Goal: Navigation & Orientation: Find specific page/section

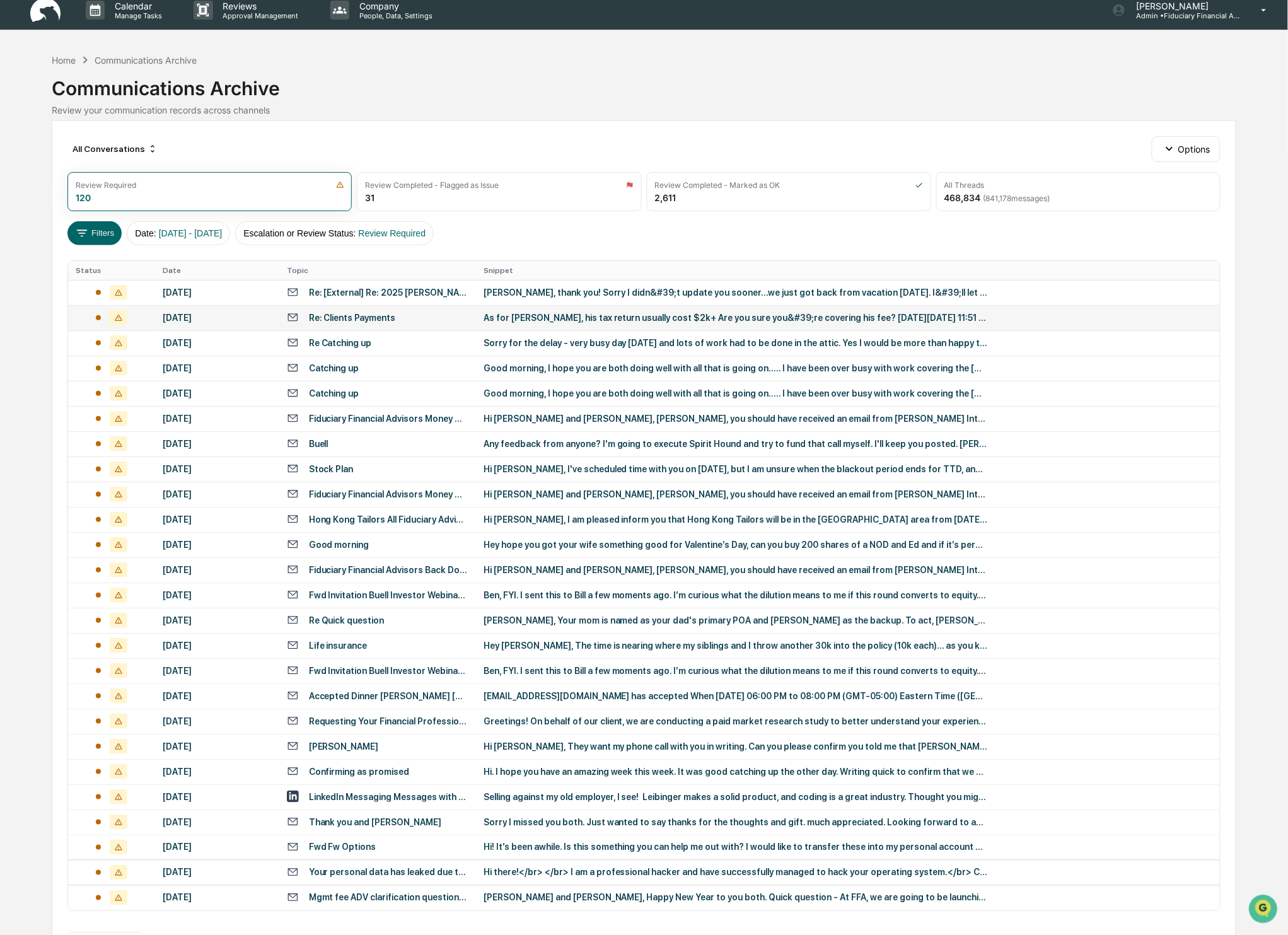
scroll to position [57, 0]
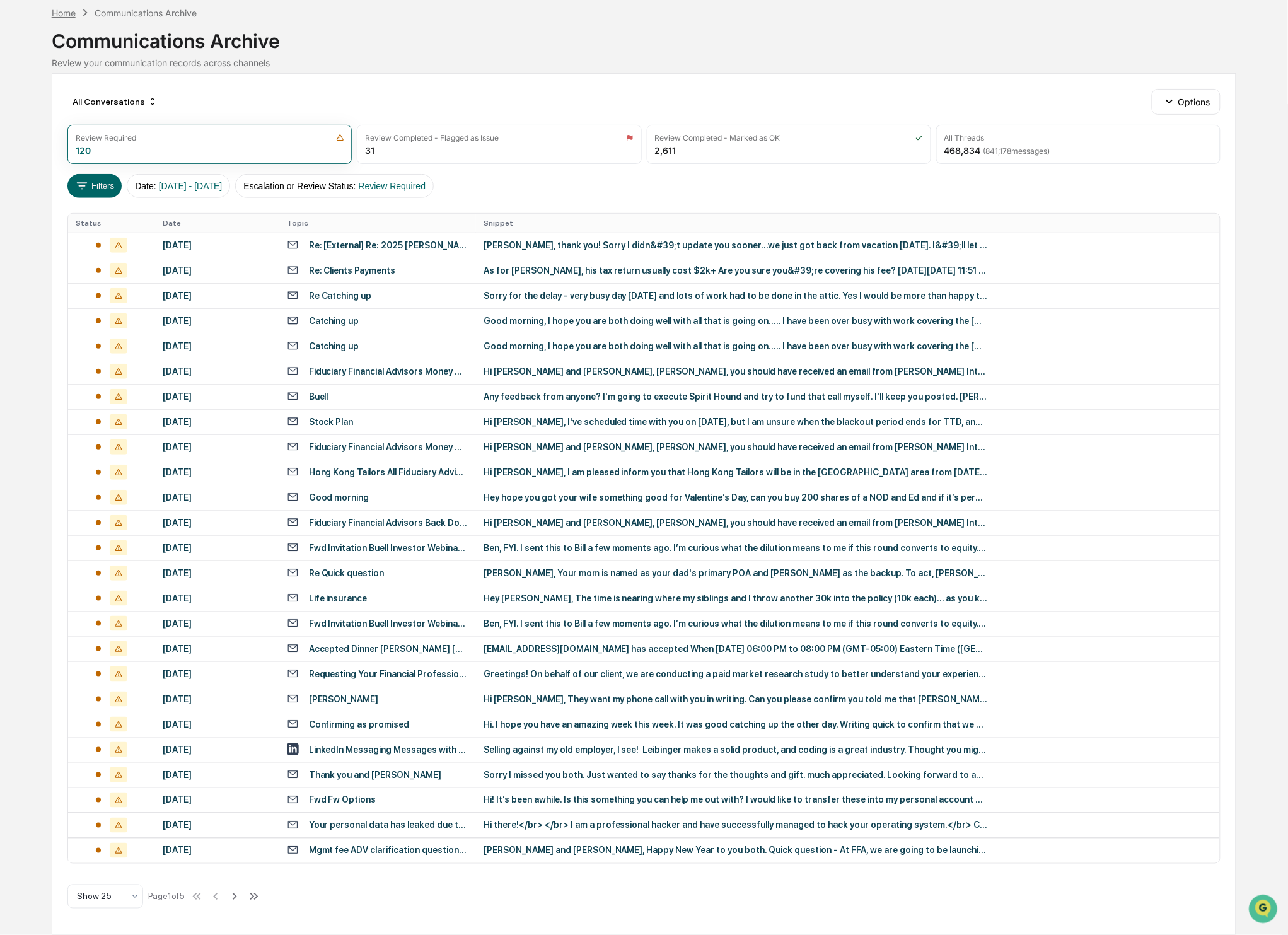
click at [55, 9] on div "Home" at bounding box center [64, 13] width 24 height 11
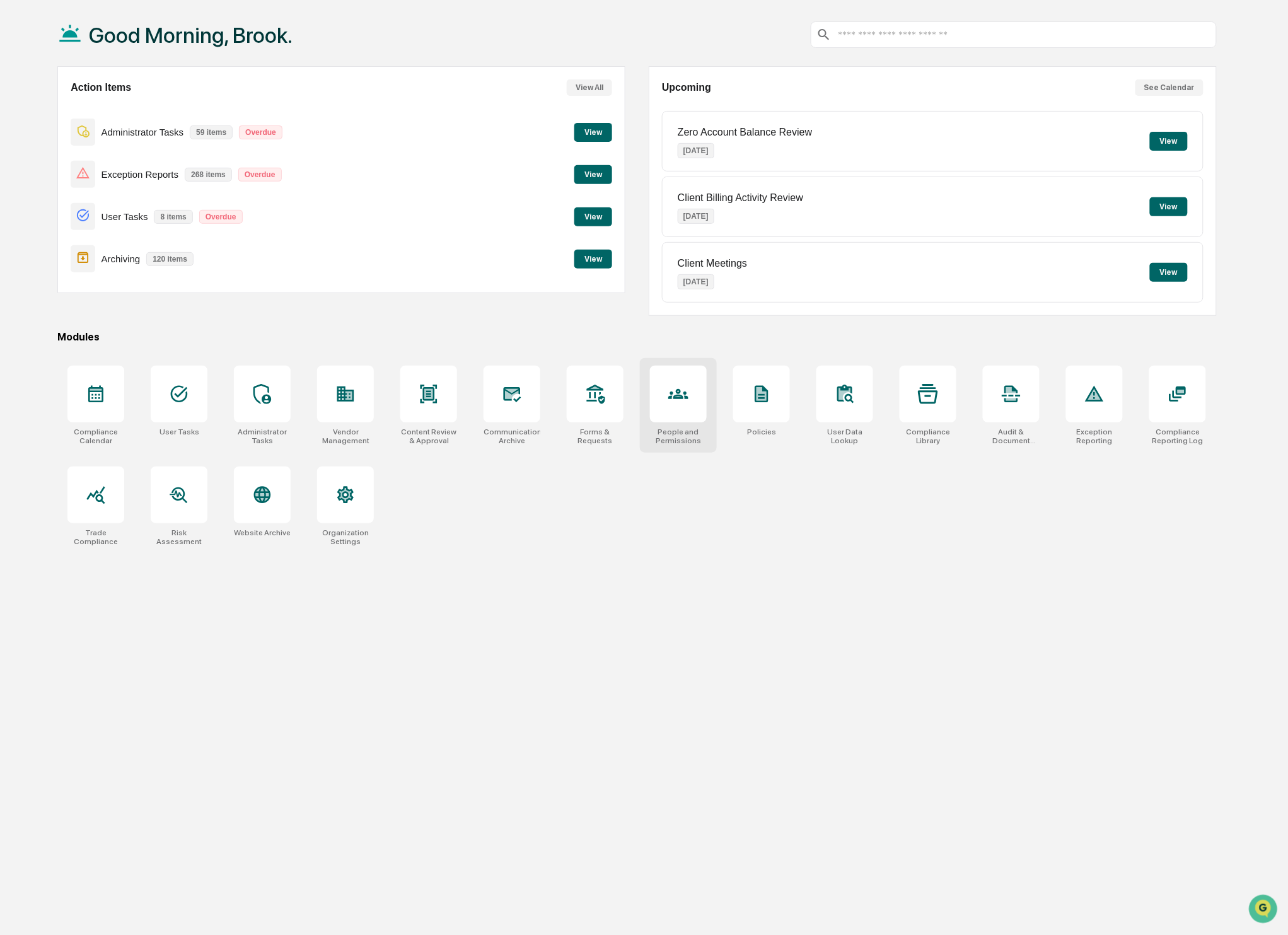
click at [686, 428] on div "People and Permissions" at bounding box center [678, 406] width 77 height 95
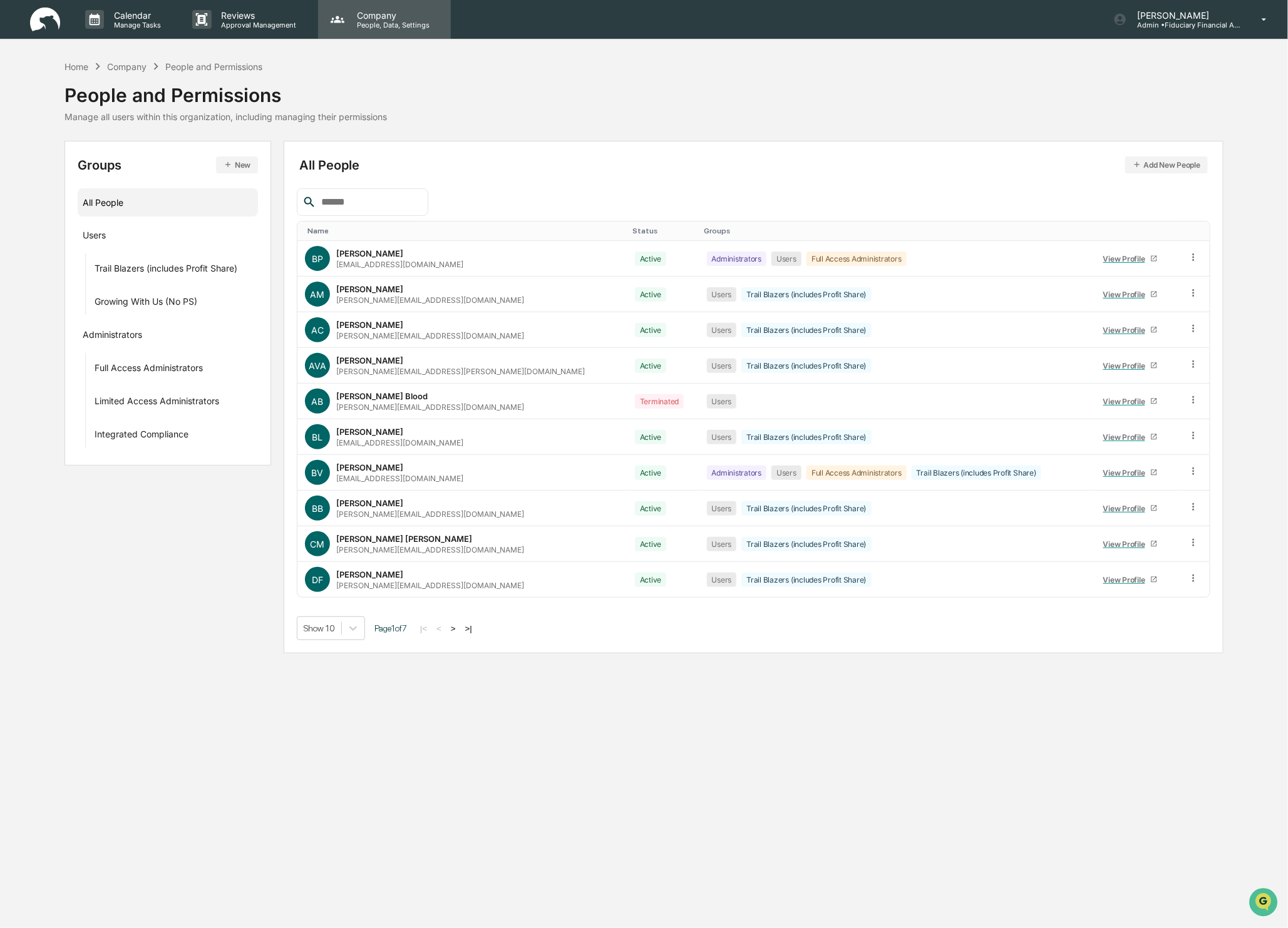
click at [385, 27] on p "People, Data, Settings" at bounding box center [391, 25] width 89 height 9
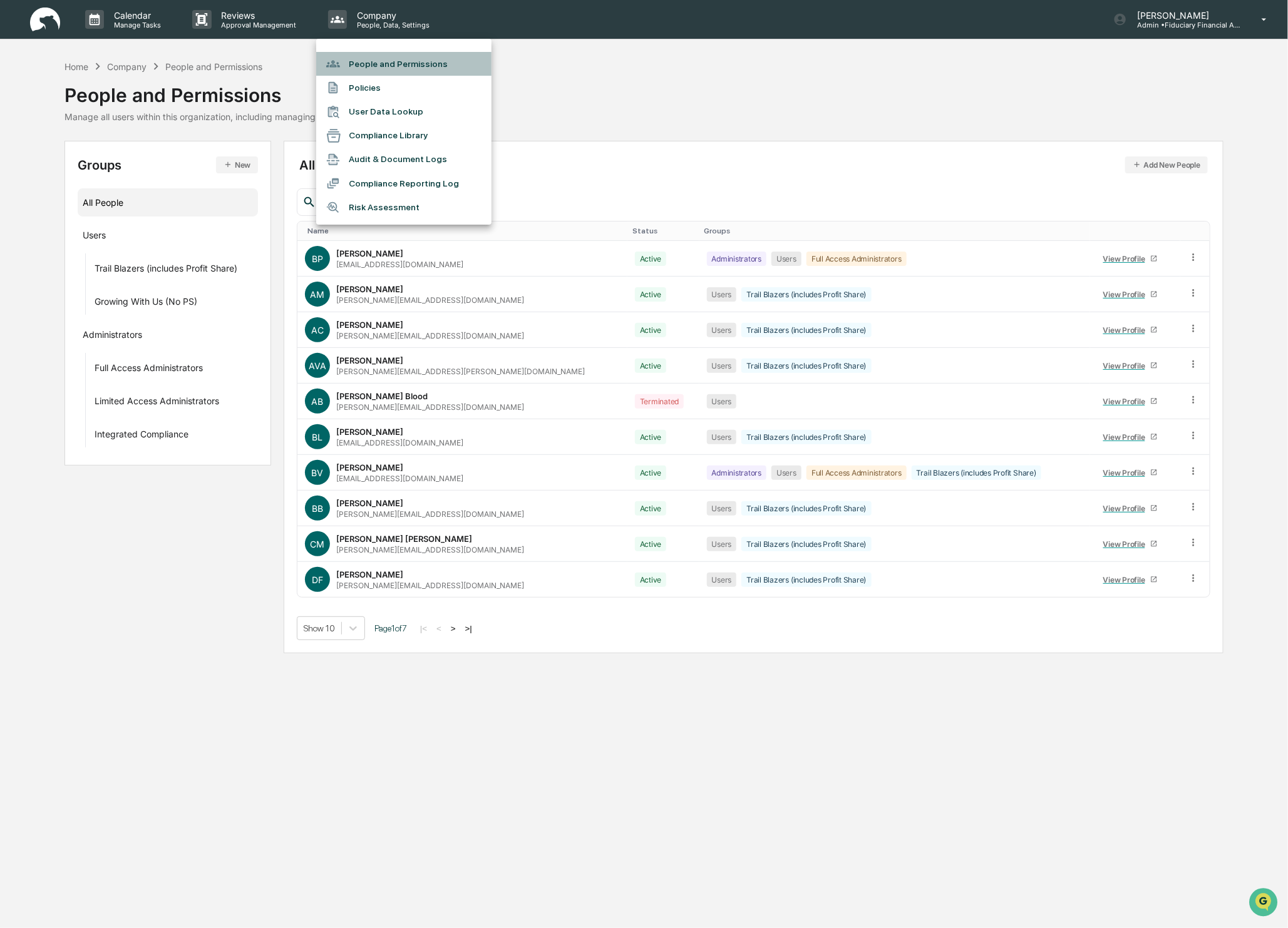
click at [398, 69] on li "People and Permissions" at bounding box center [403, 64] width 175 height 24
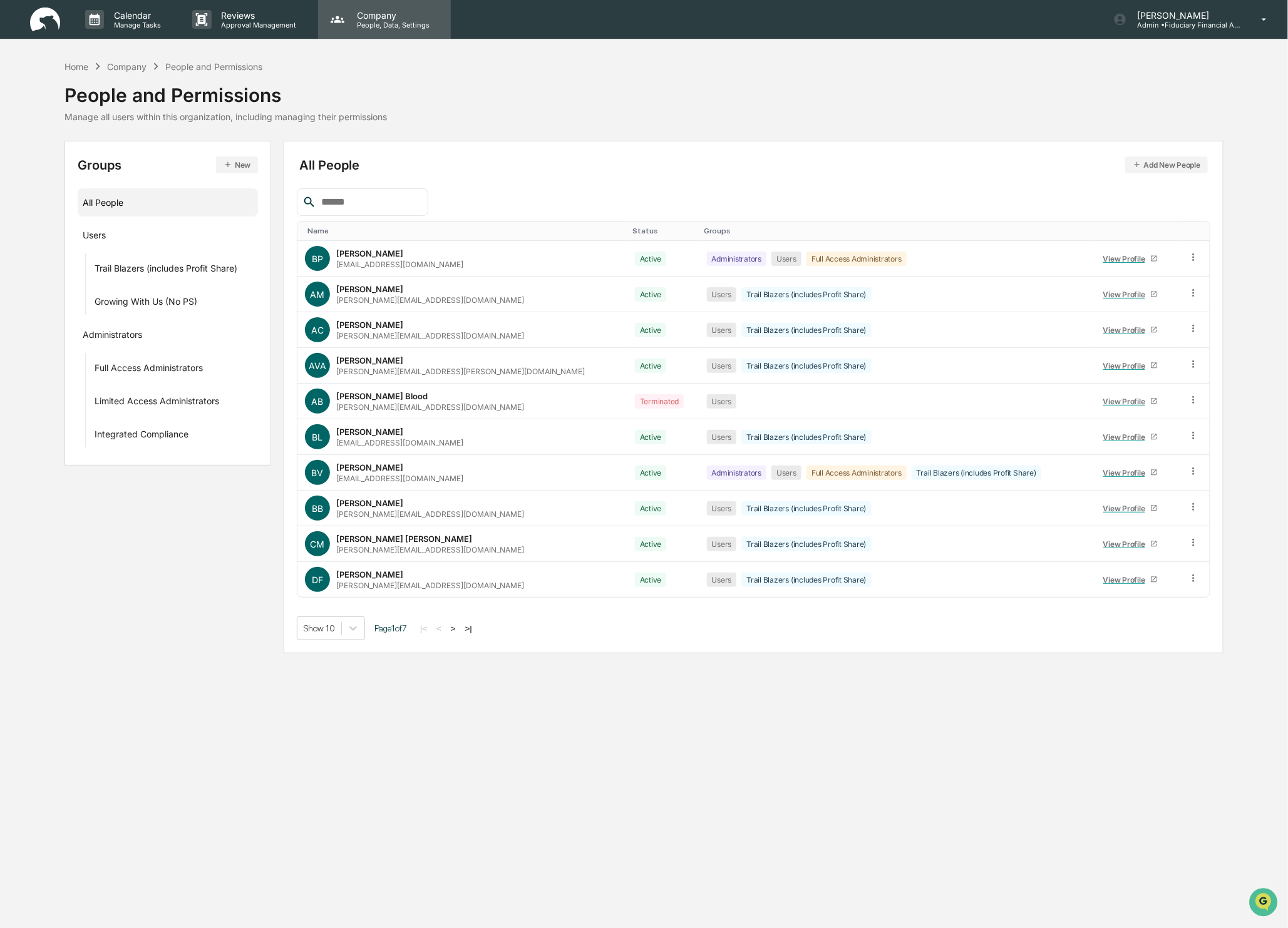
click at [385, 11] on p "Company" at bounding box center [391, 15] width 89 height 11
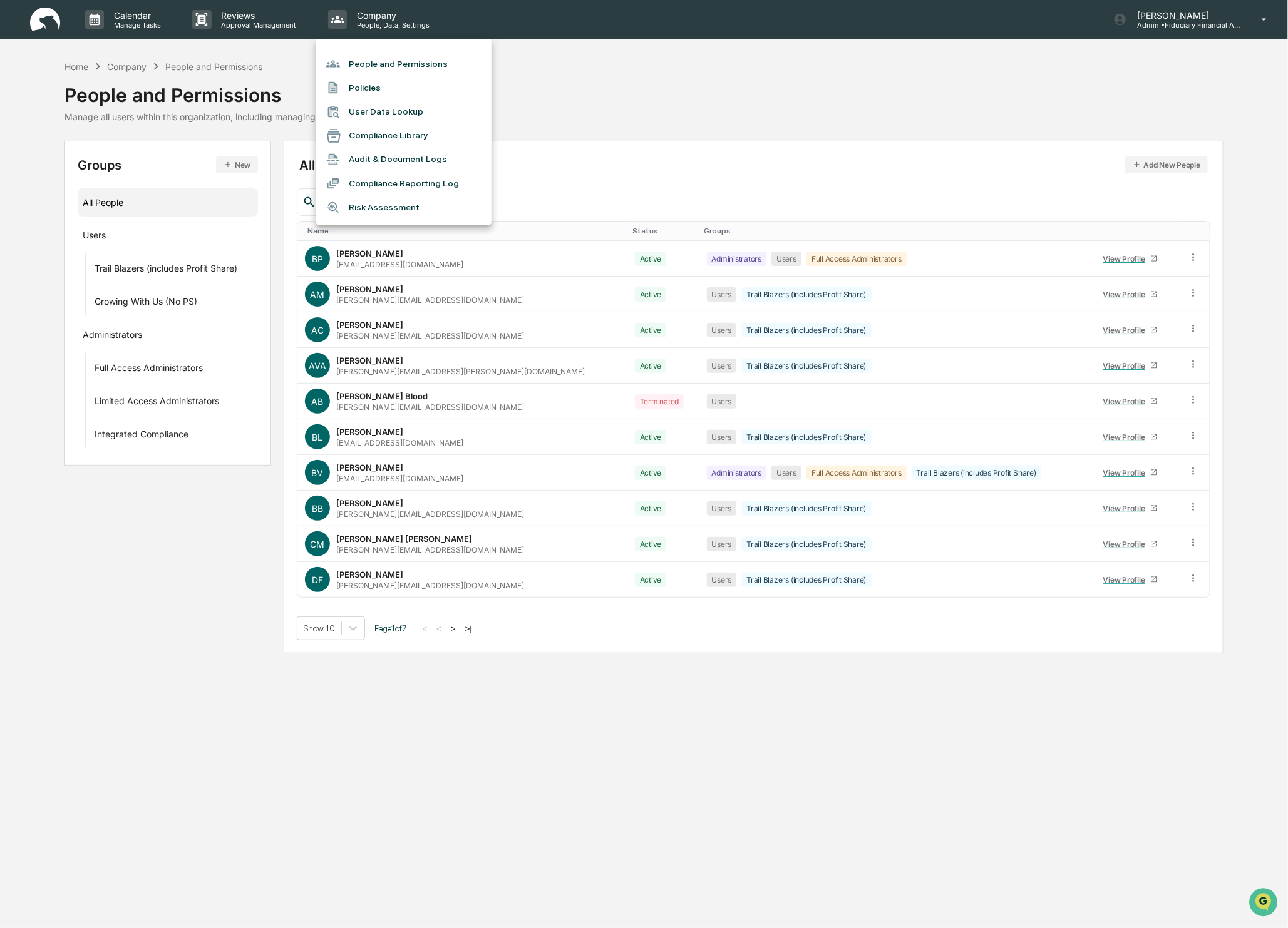
click at [359, 255] on div at bounding box center [644, 464] width 1288 height 928
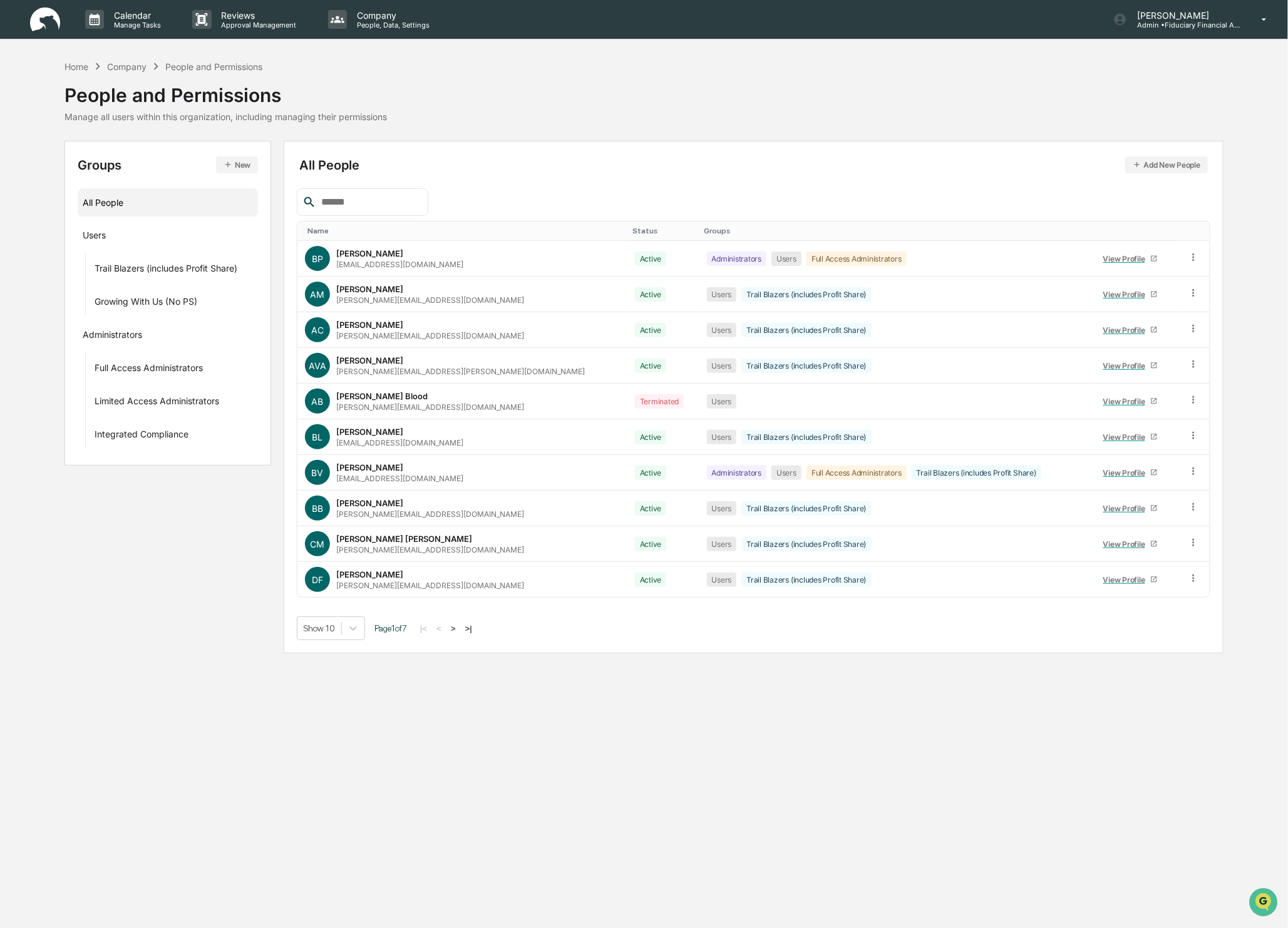
click at [124, 67] on div "Company" at bounding box center [127, 66] width 39 height 11
click at [127, 66] on div "Company" at bounding box center [127, 66] width 39 height 11
click at [69, 66] on div "Home" at bounding box center [77, 66] width 24 height 11
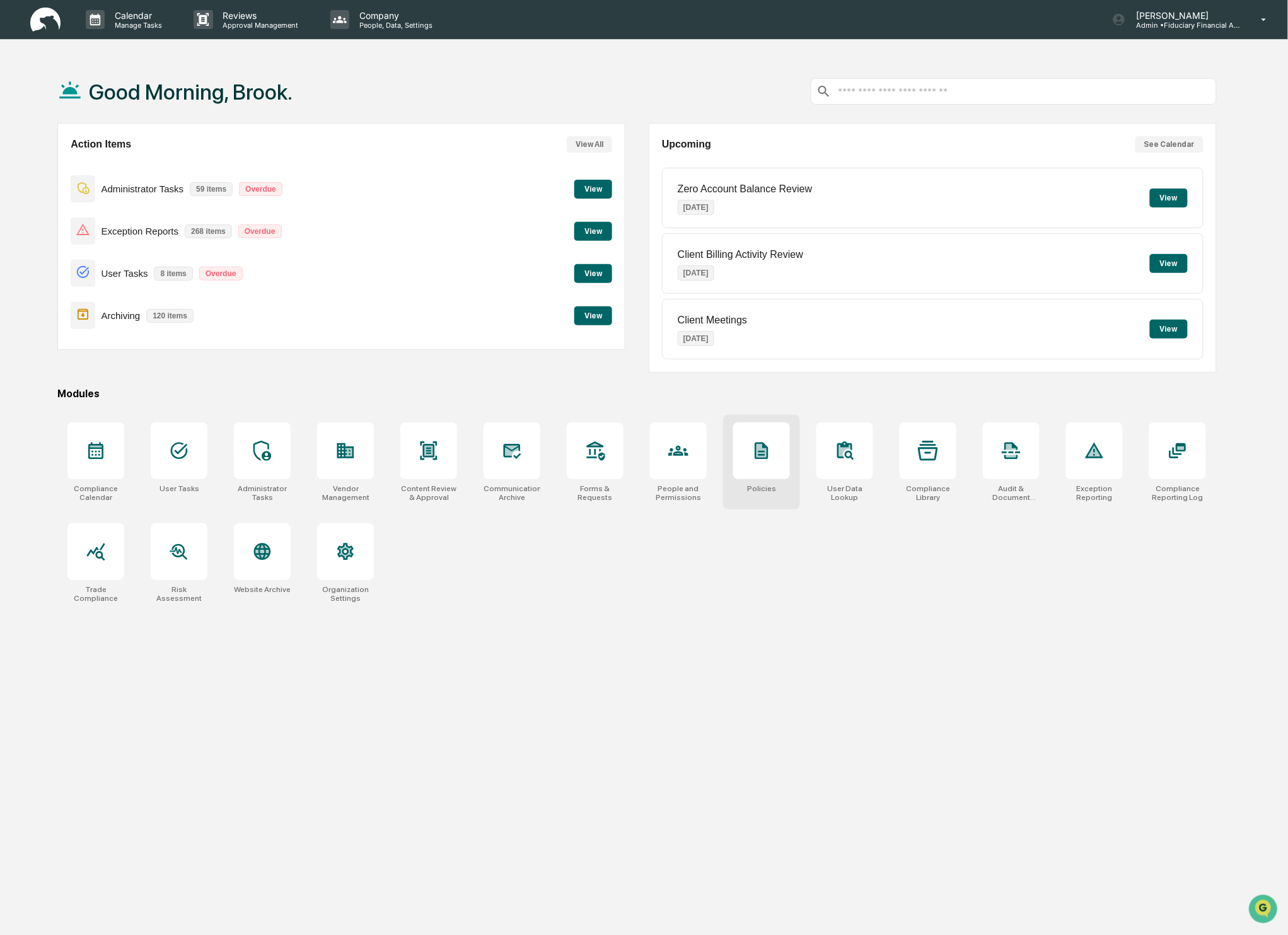
click at [755, 477] on div at bounding box center [761, 450] width 57 height 57
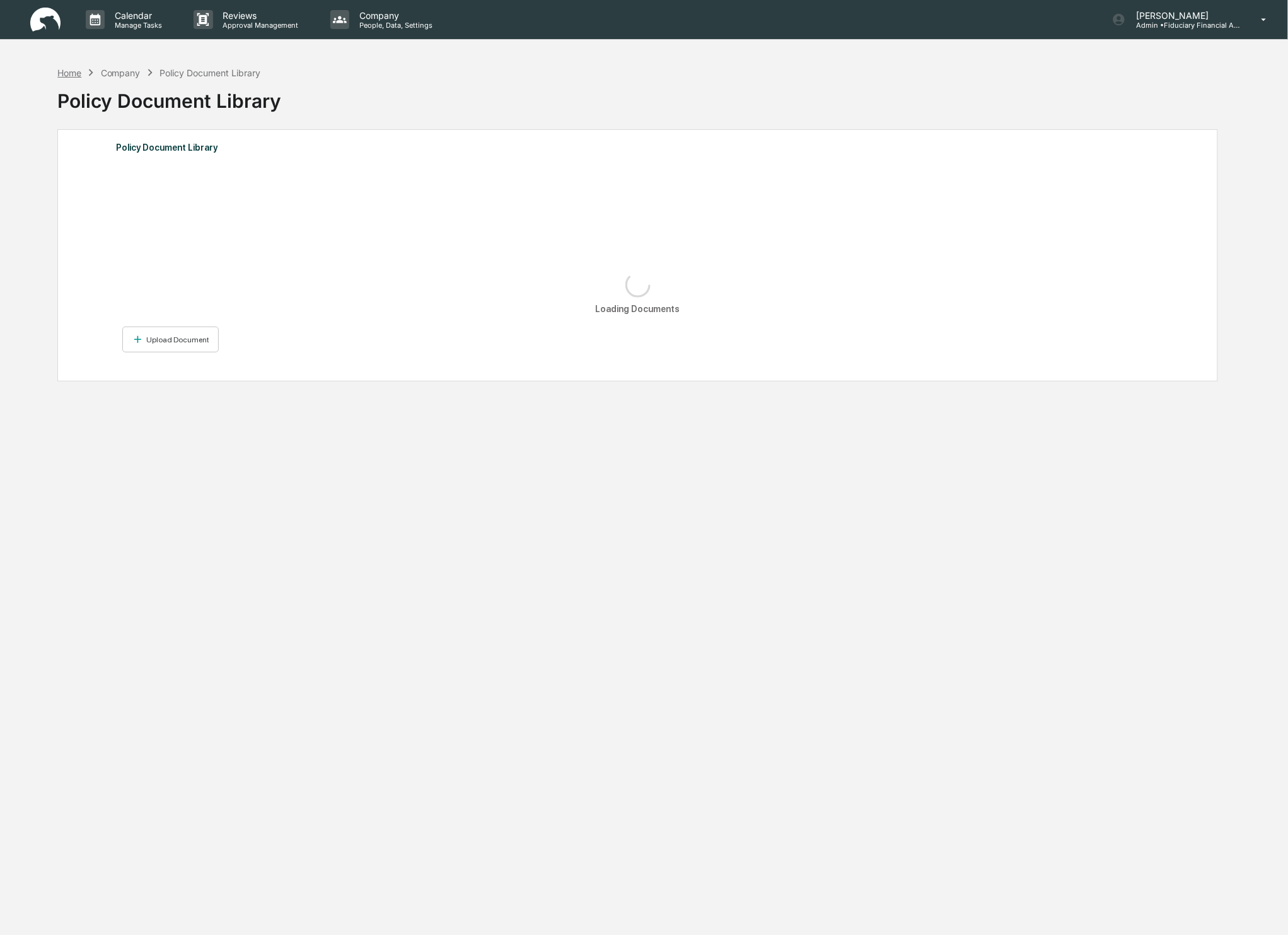
click at [62, 68] on div "Home" at bounding box center [70, 73] width 24 height 11
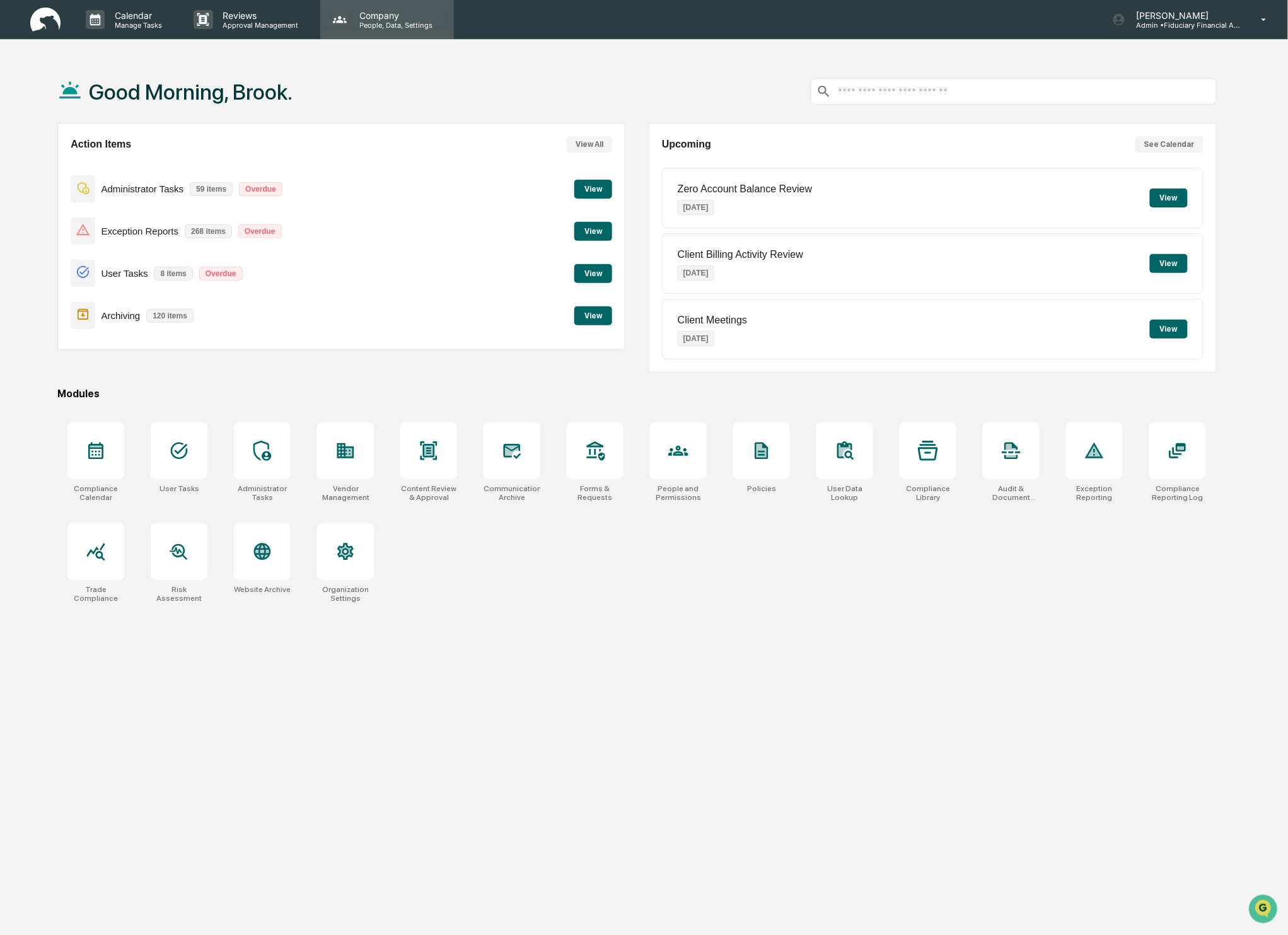
click at [389, 22] on p "People, Data, Settings" at bounding box center [394, 25] width 90 height 9
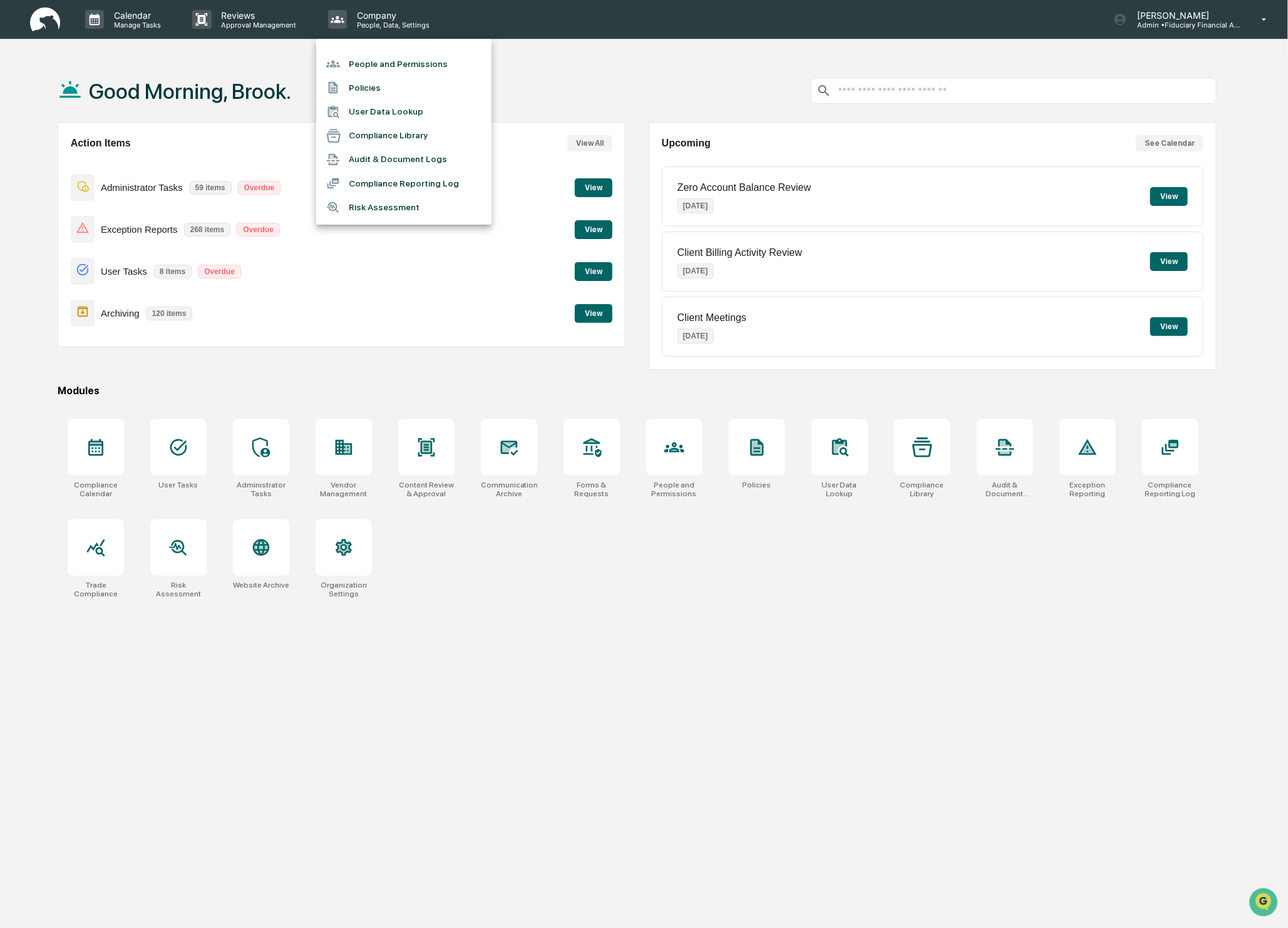
click at [1200, 9] on div at bounding box center [644, 464] width 1288 height 928
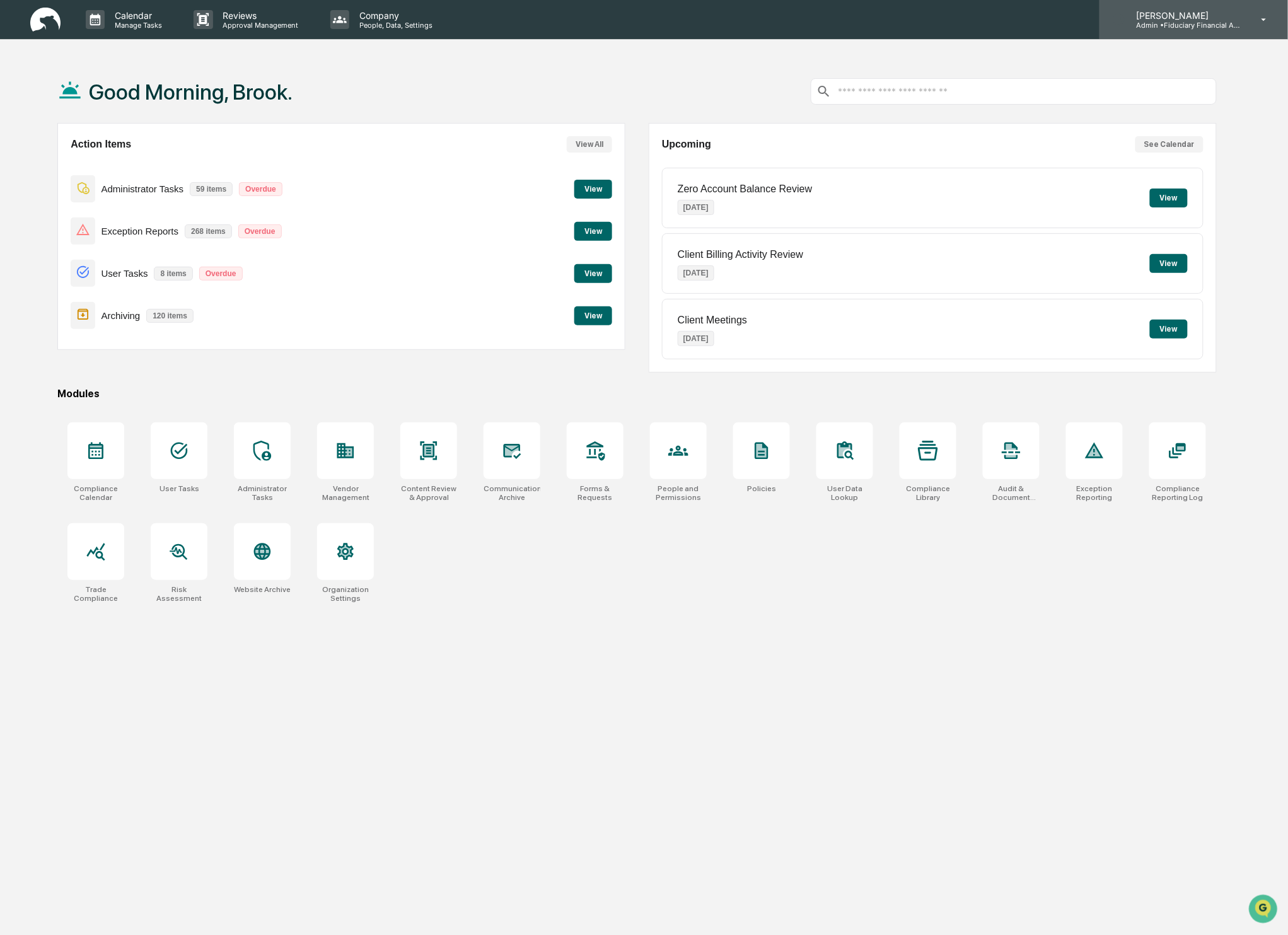
click at [1204, 14] on p "[PERSON_NAME]" at bounding box center [1185, 15] width 117 height 11
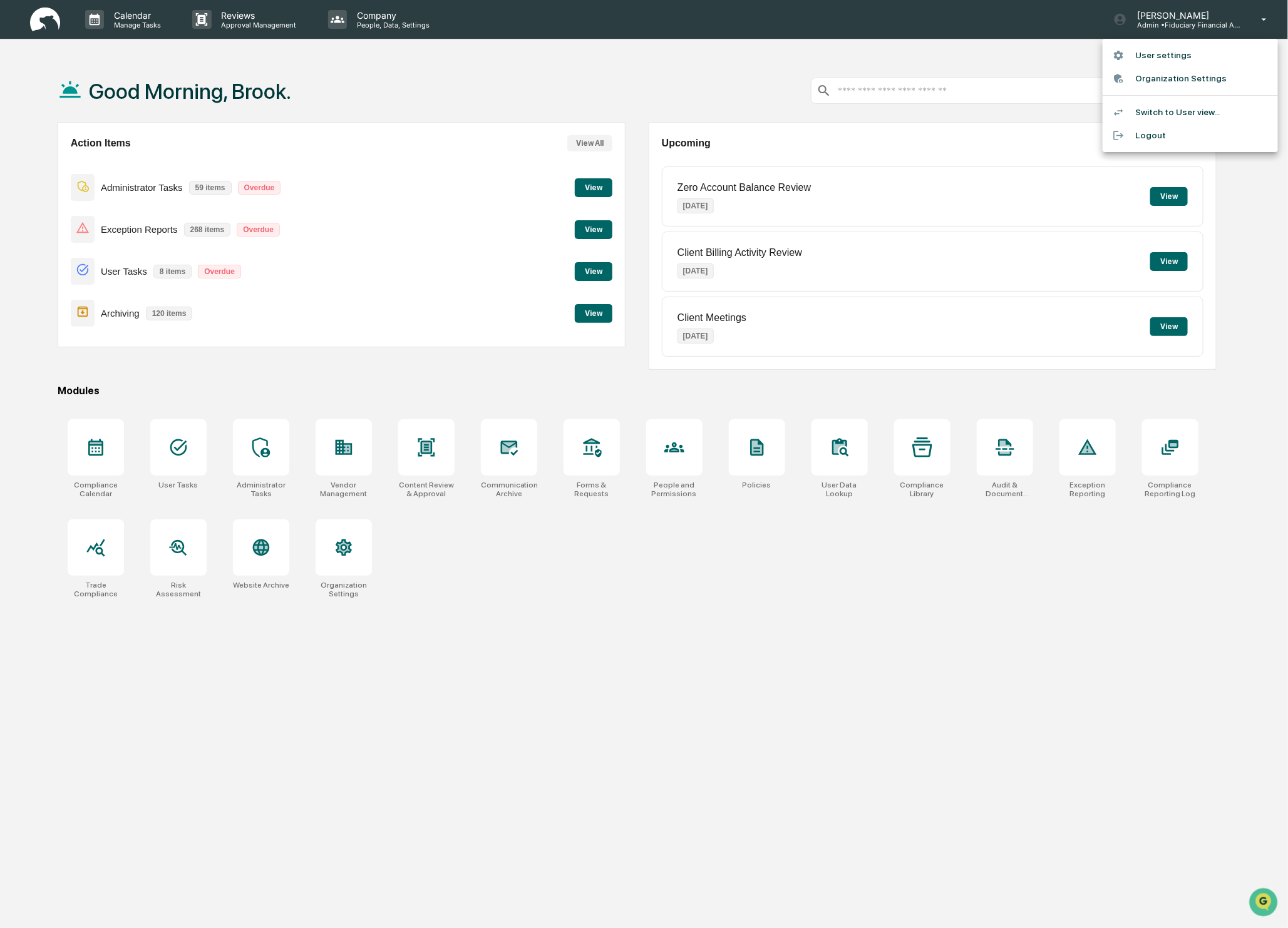
click at [1174, 51] on li "User settings" at bounding box center [1190, 55] width 175 height 23
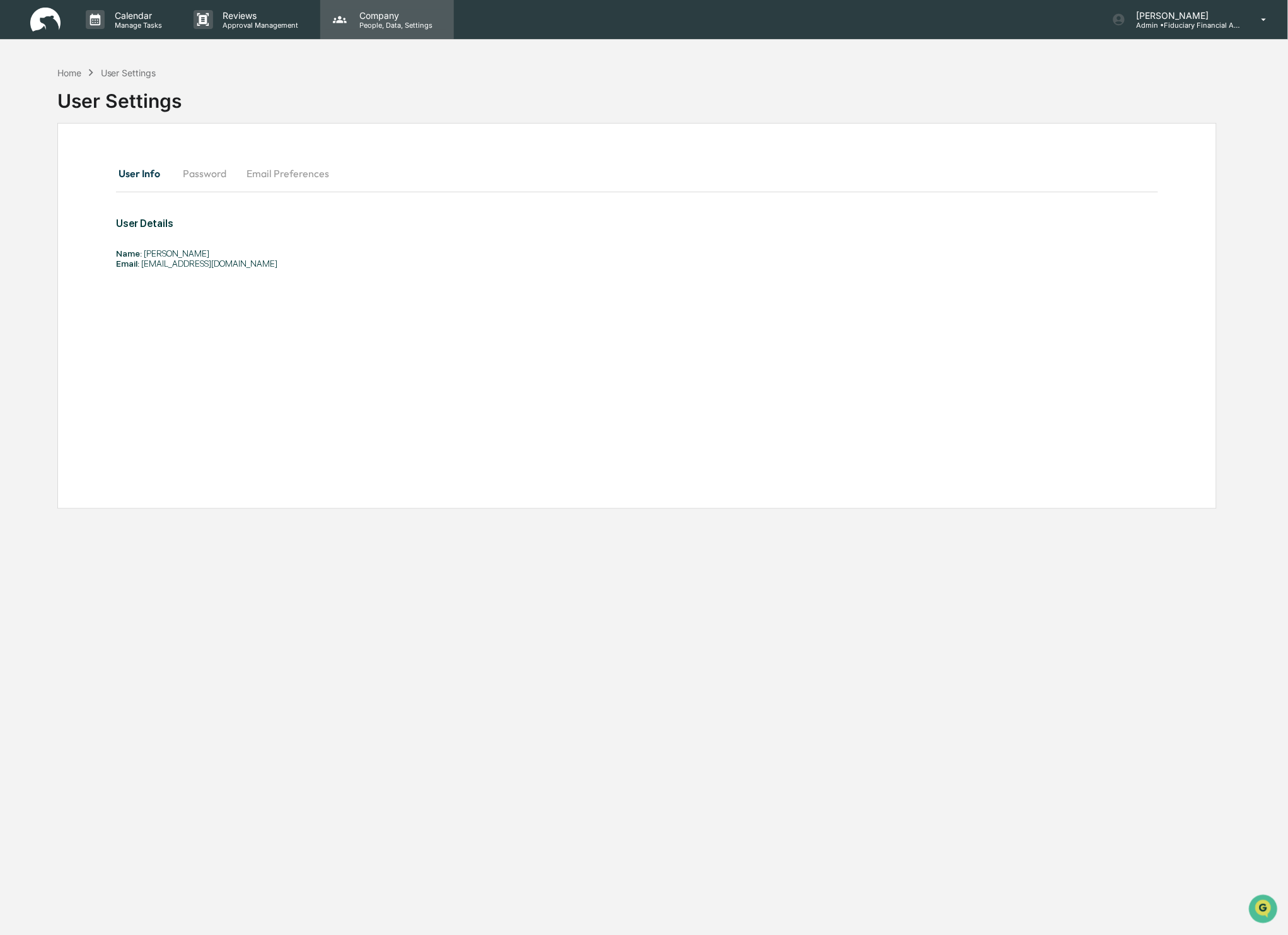
click at [393, 24] on p "People, Data, Settings" at bounding box center [394, 25] width 90 height 9
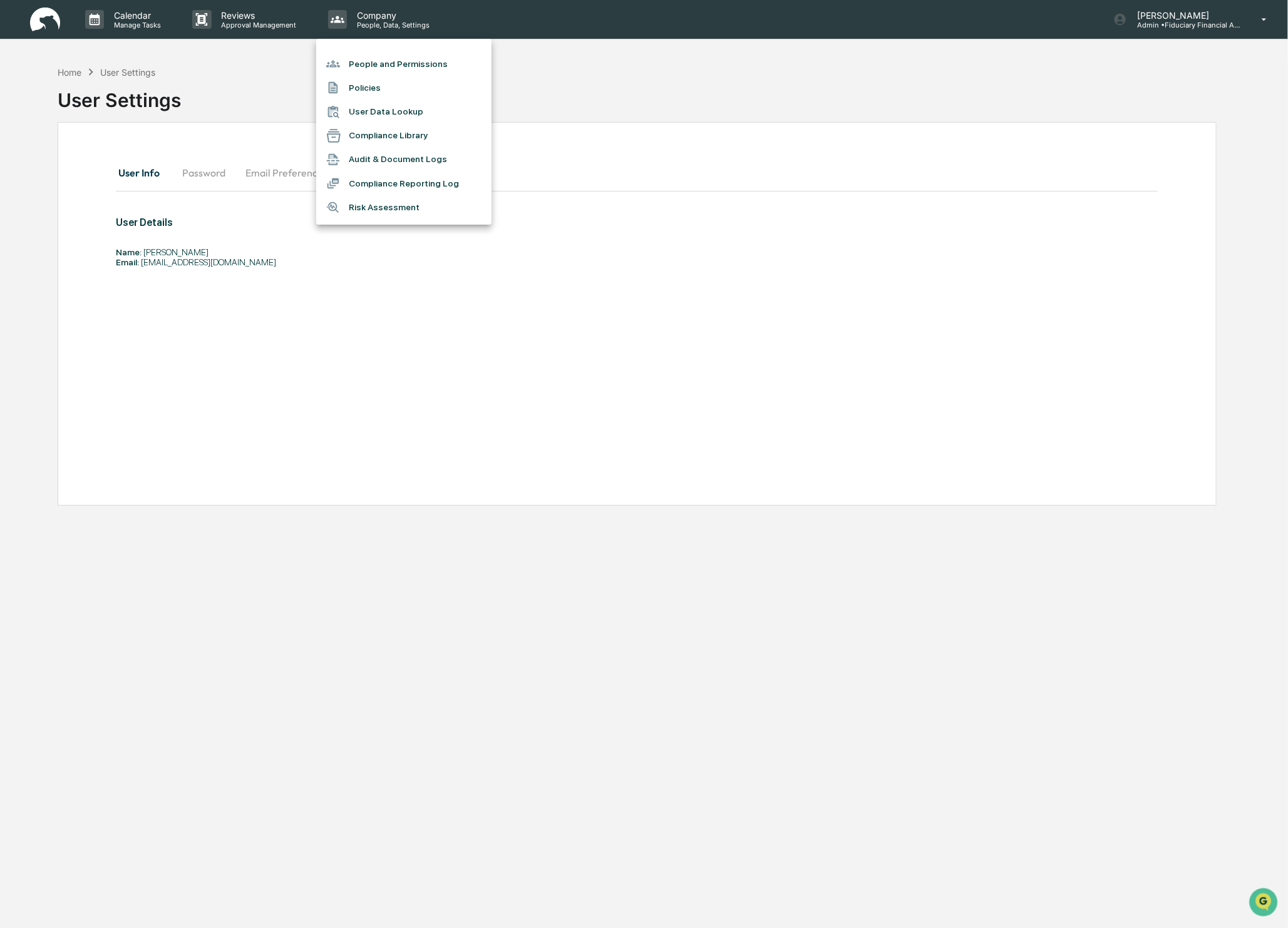
click at [1211, 24] on div at bounding box center [644, 464] width 1288 height 928
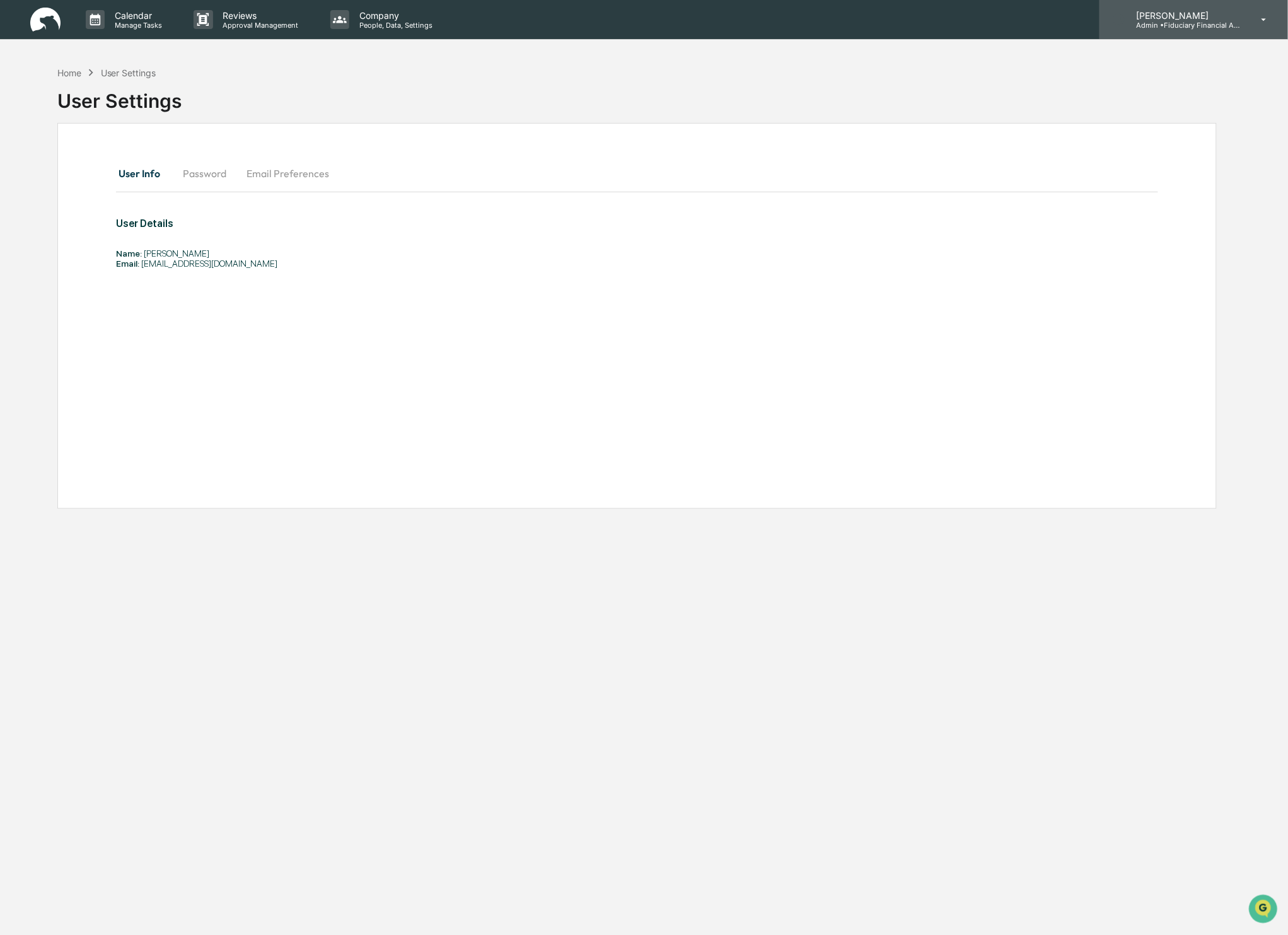
click at [1160, 17] on p "[PERSON_NAME]" at bounding box center [1185, 15] width 117 height 11
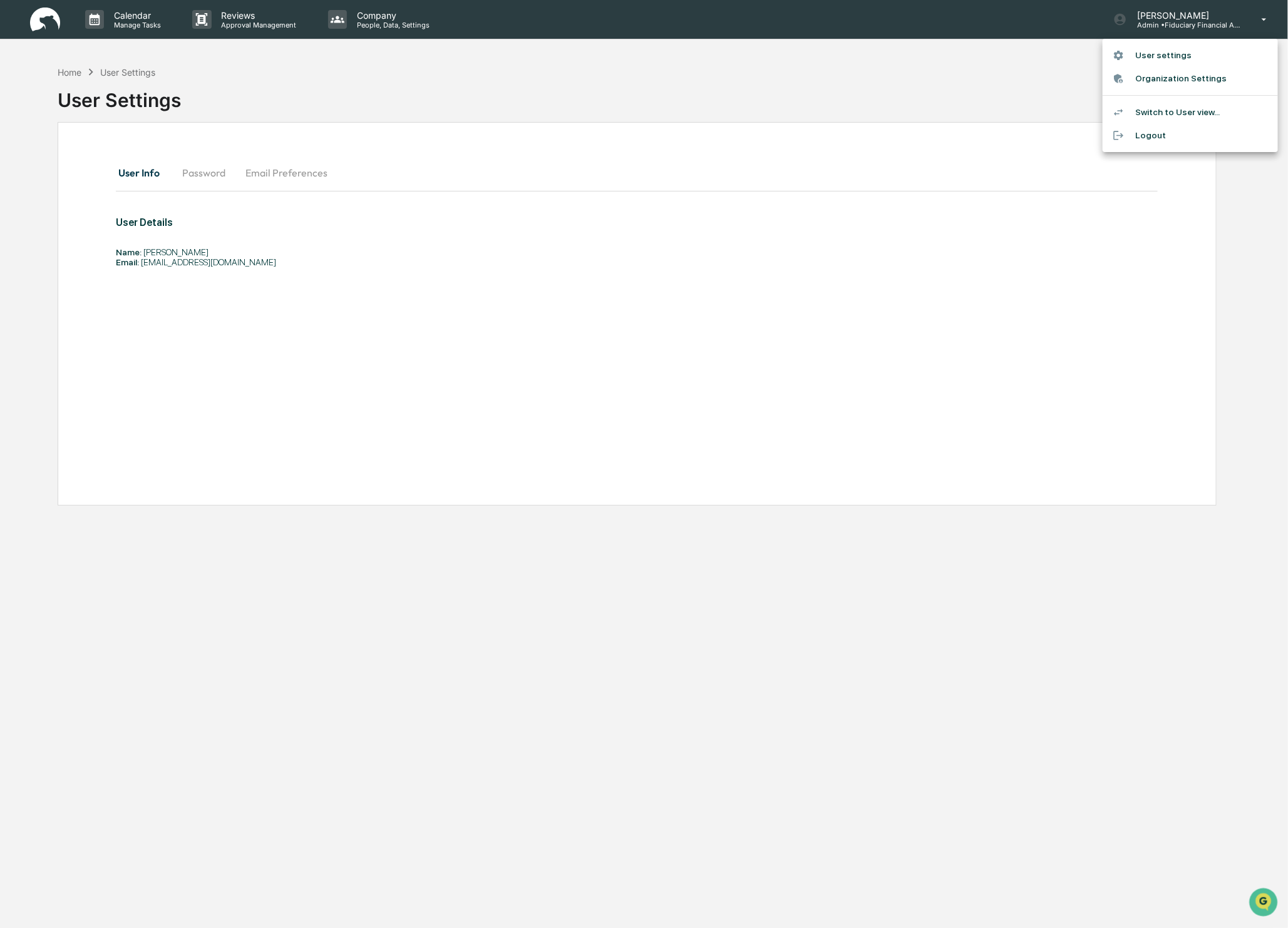
click at [1164, 50] on li "User settings" at bounding box center [1190, 55] width 175 height 23
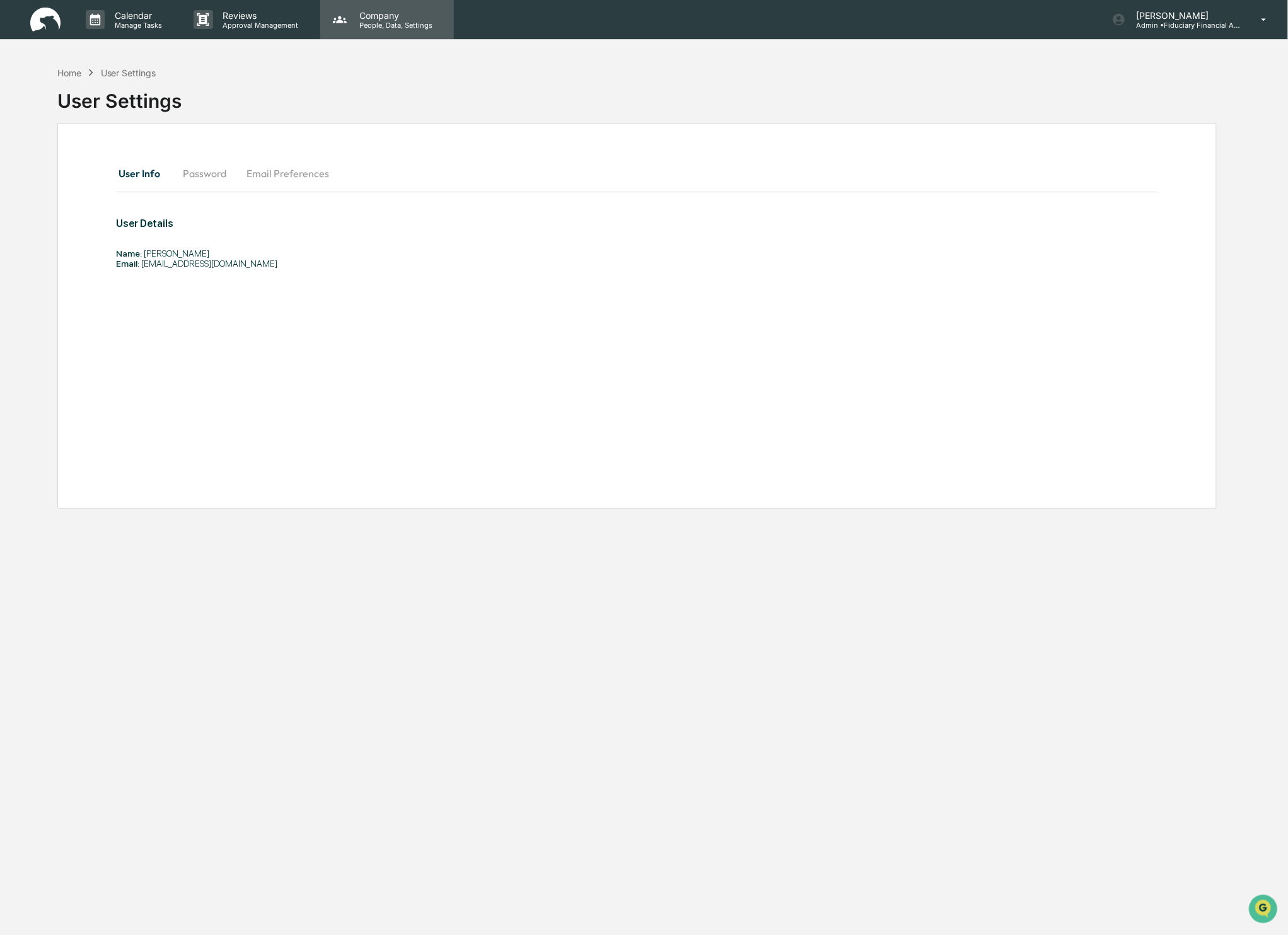
click at [374, 30] on div "Company People, Data, Settings" at bounding box center [387, 19] width 134 height 39
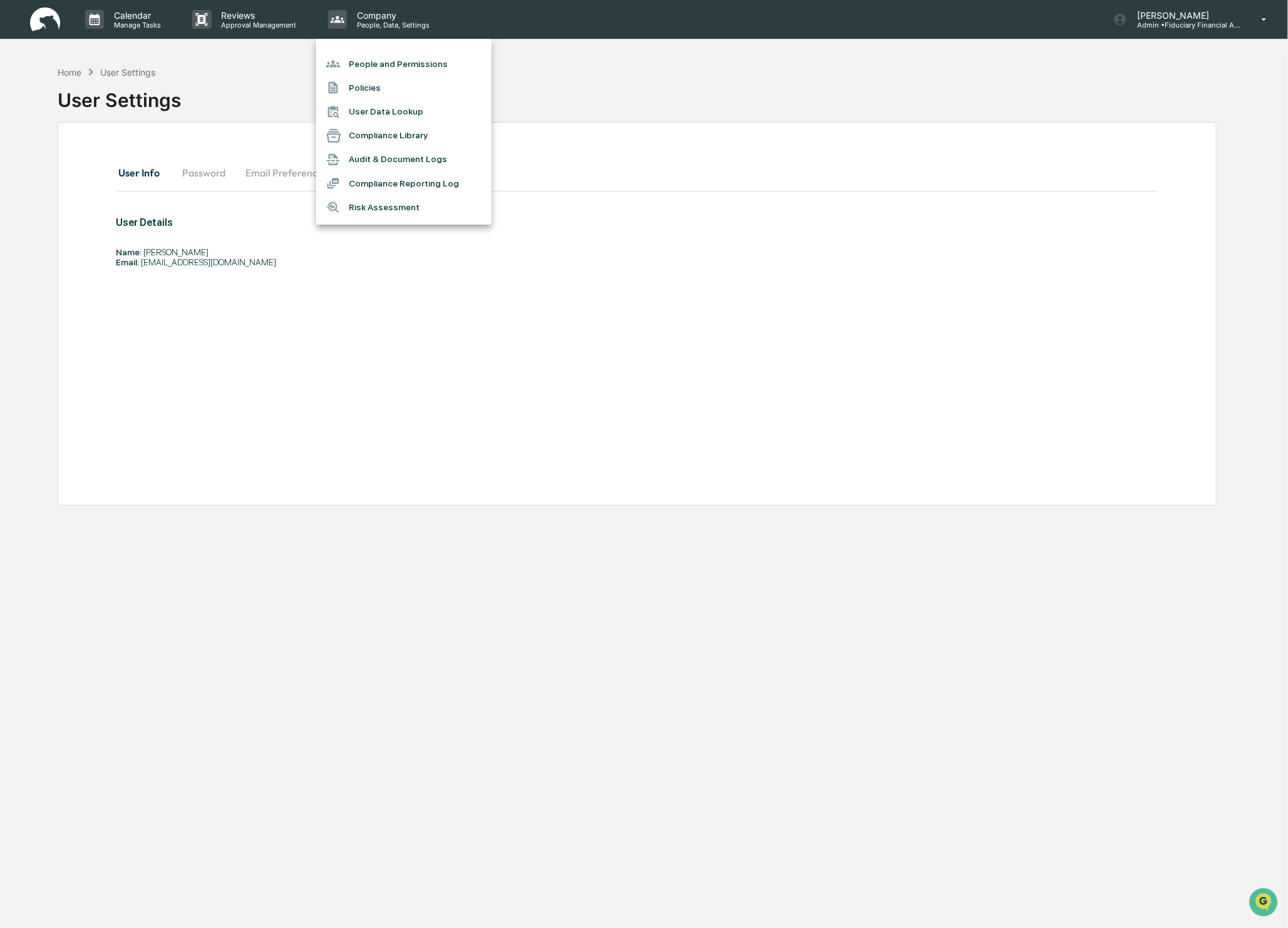
click at [1203, 18] on div at bounding box center [644, 464] width 1288 height 928
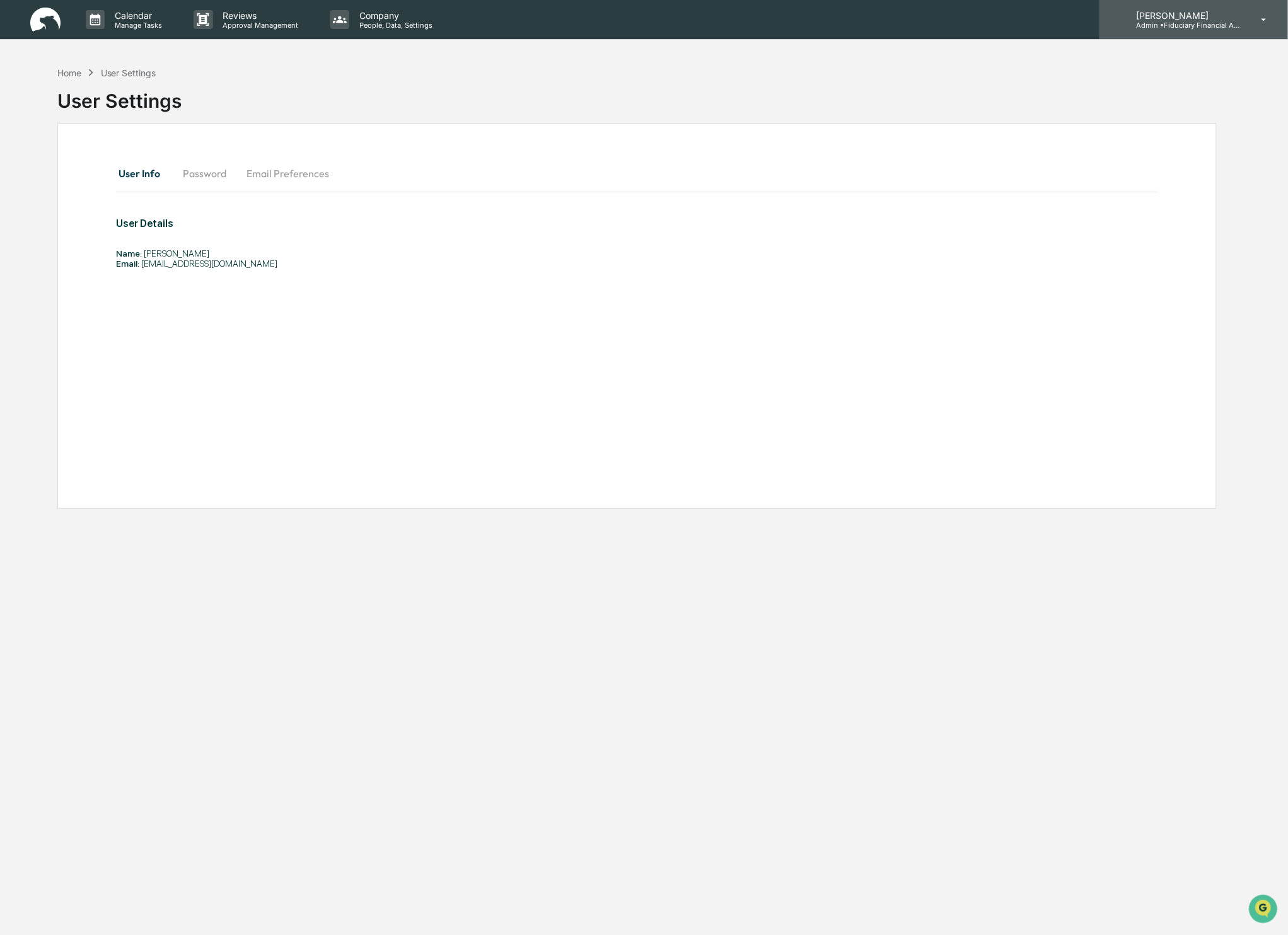
click at [1257, 13] on div "[PERSON_NAME] Admin • Fiduciary Financial Advisors" at bounding box center [1194, 19] width 188 height 39
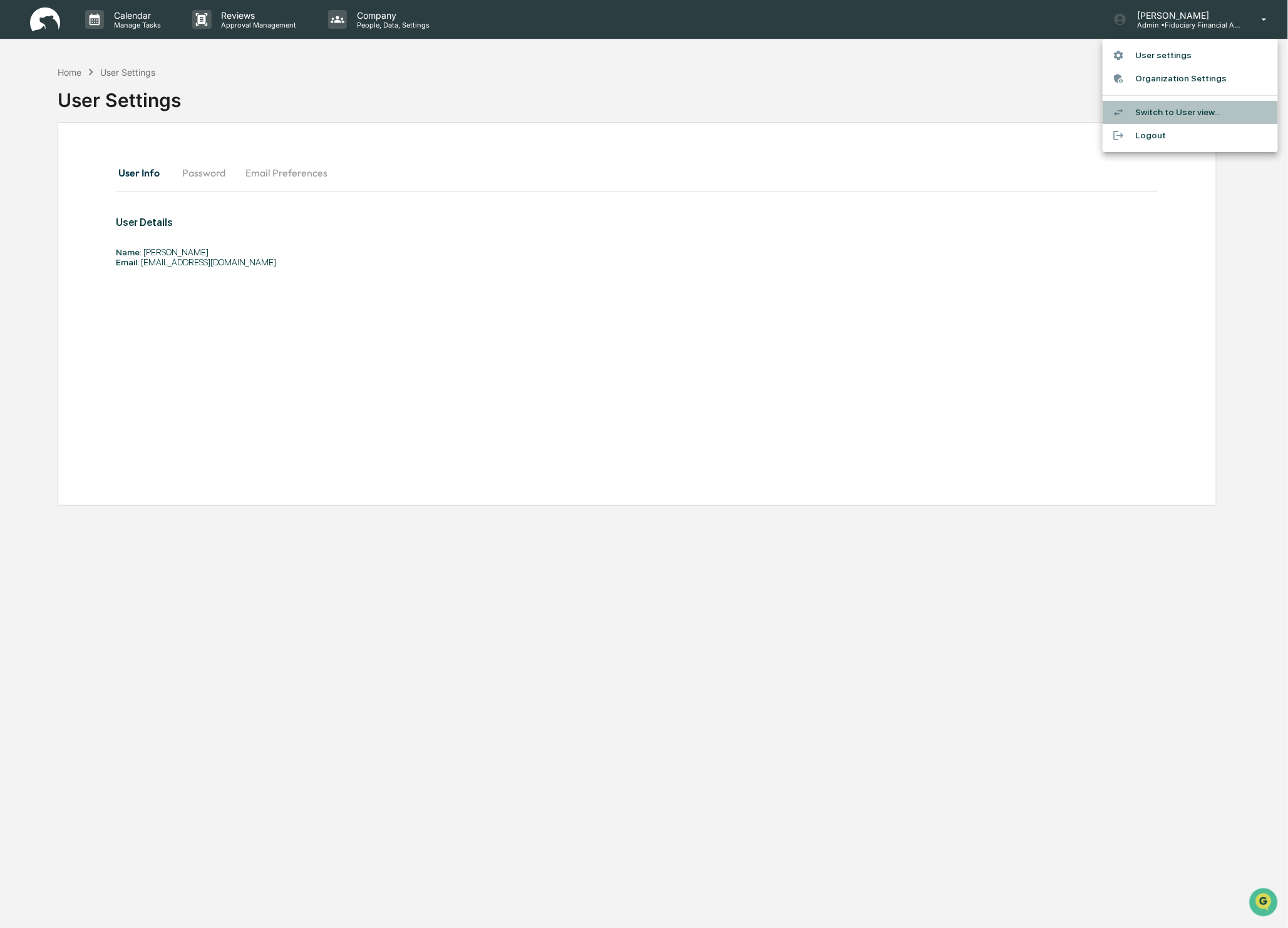
click at [1178, 112] on li "Switch to User view..." at bounding box center [1190, 112] width 175 height 23
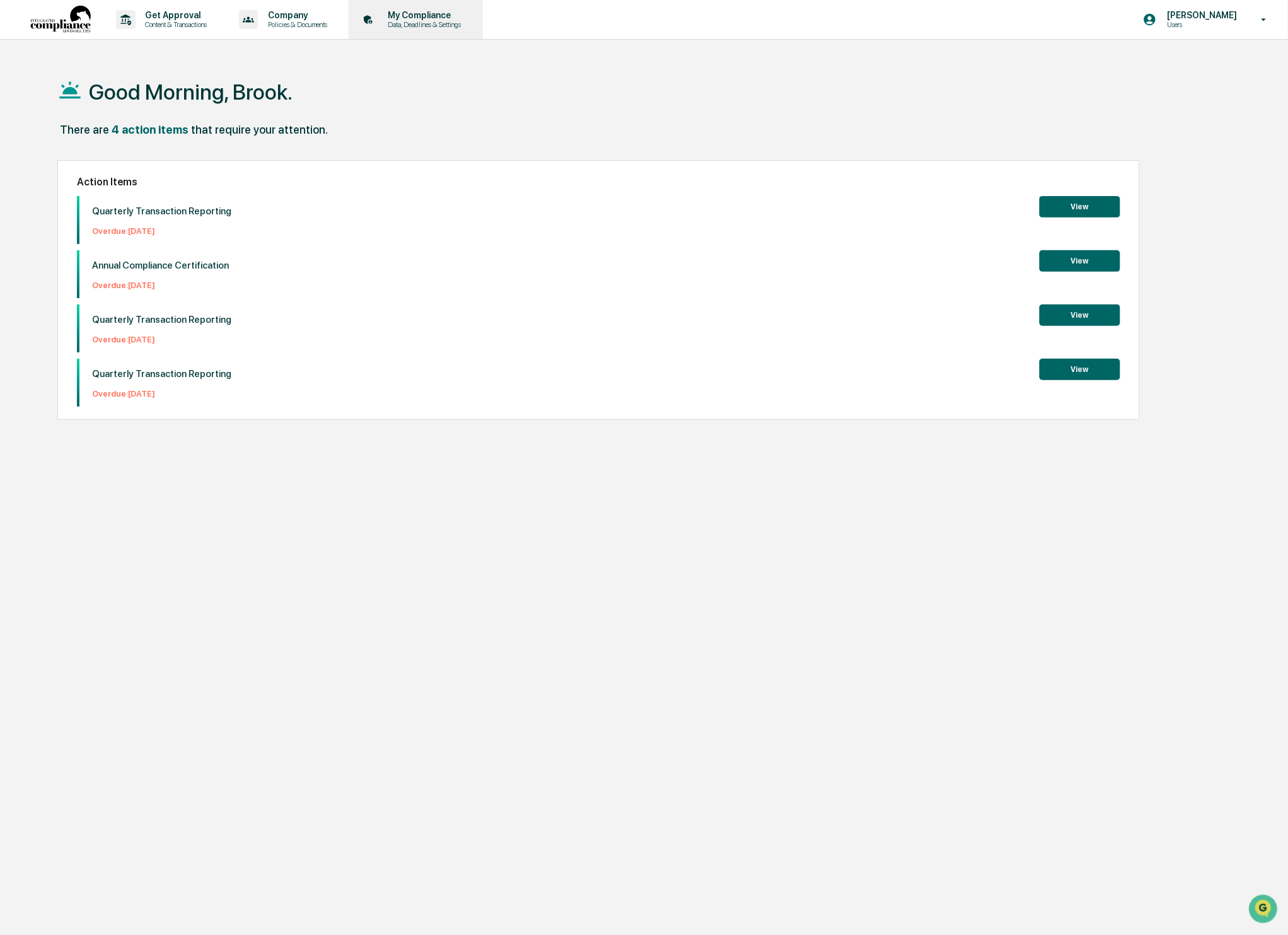
click at [434, 30] on div "My Compliance Data, Deadlines & Settings" at bounding box center [415, 19] width 122 height 39
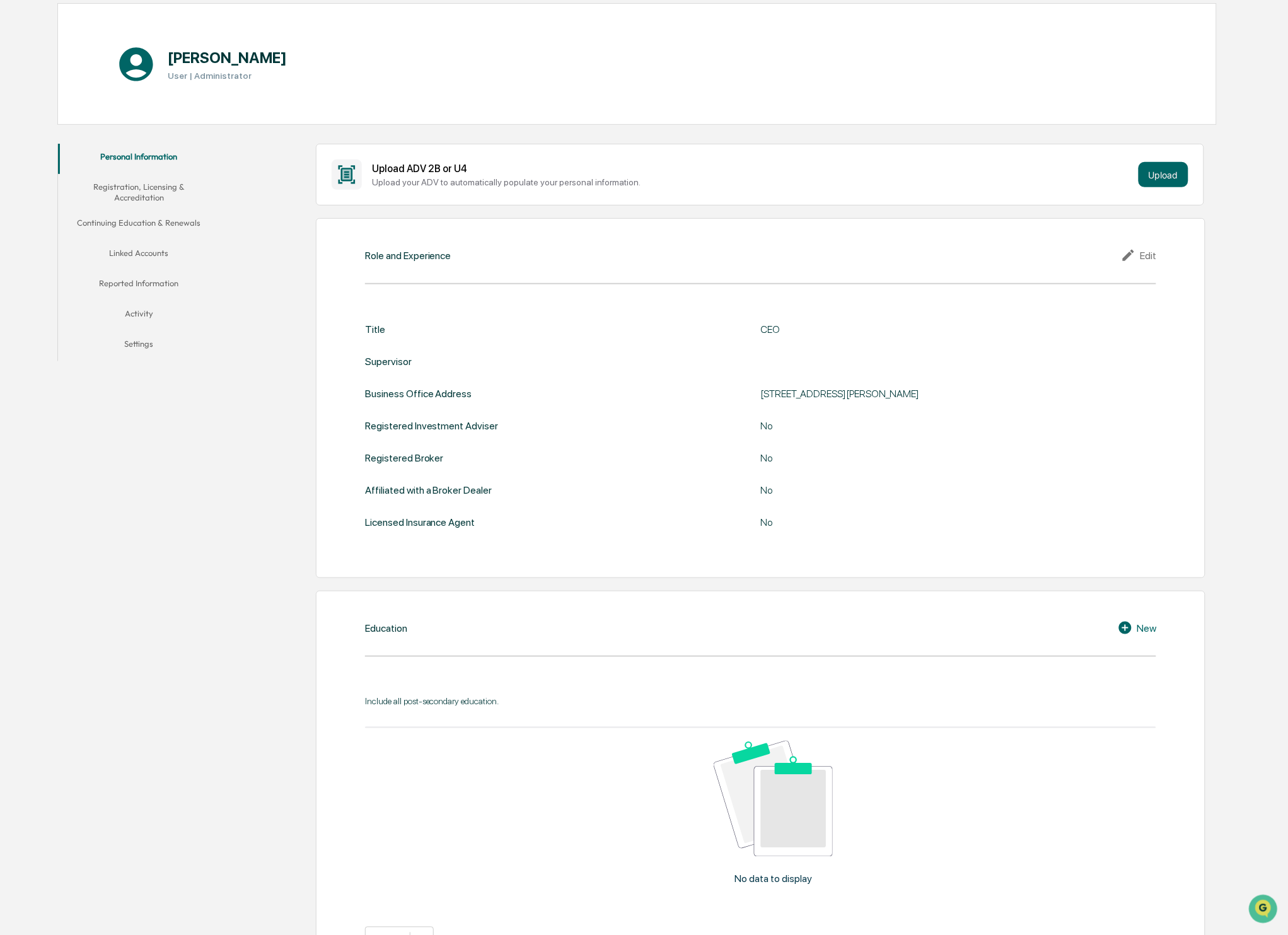
scroll to position [99, 0]
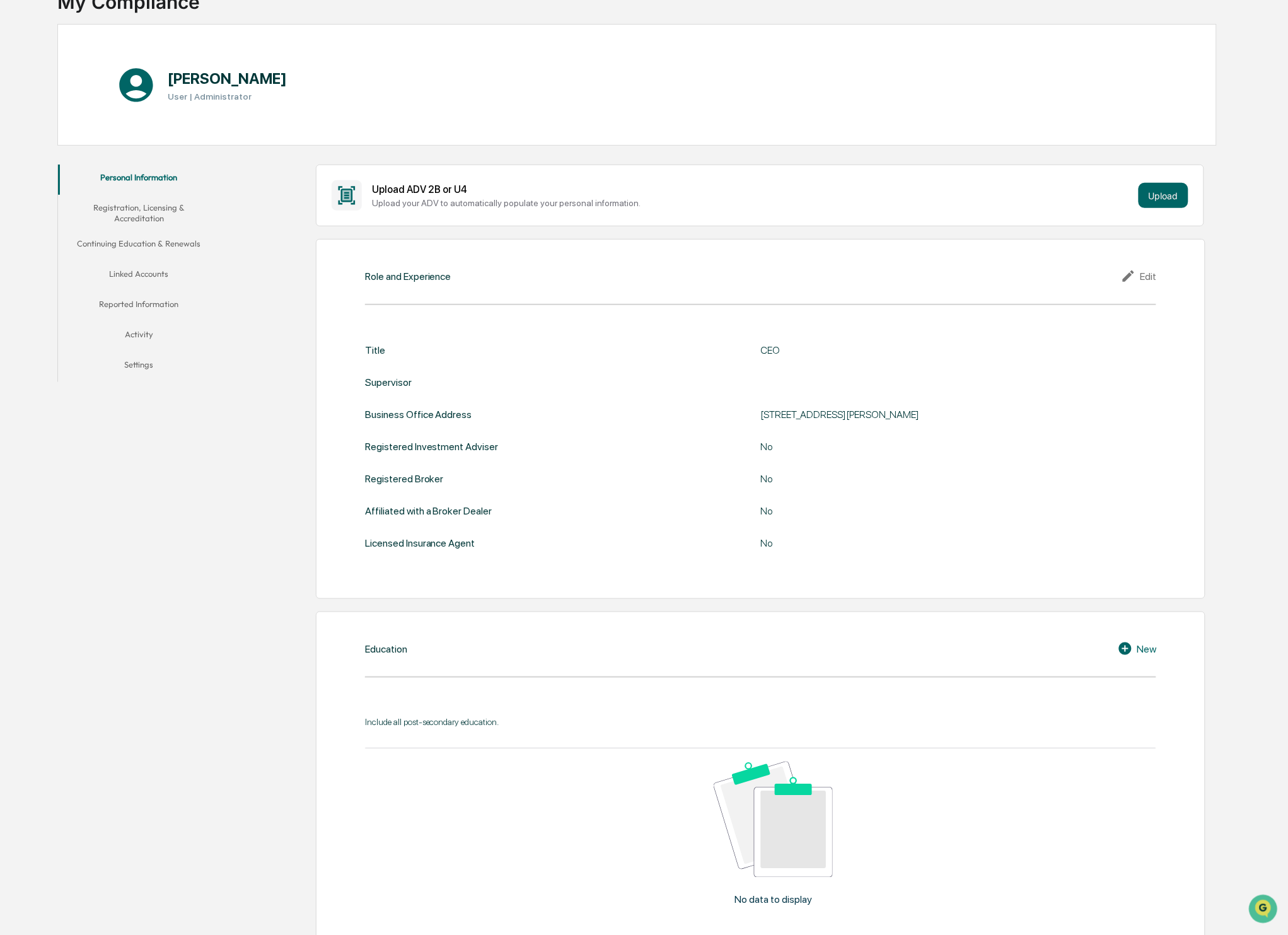
click at [169, 236] on button "Continuing Education & Renewals" at bounding box center [138, 246] width 162 height 30
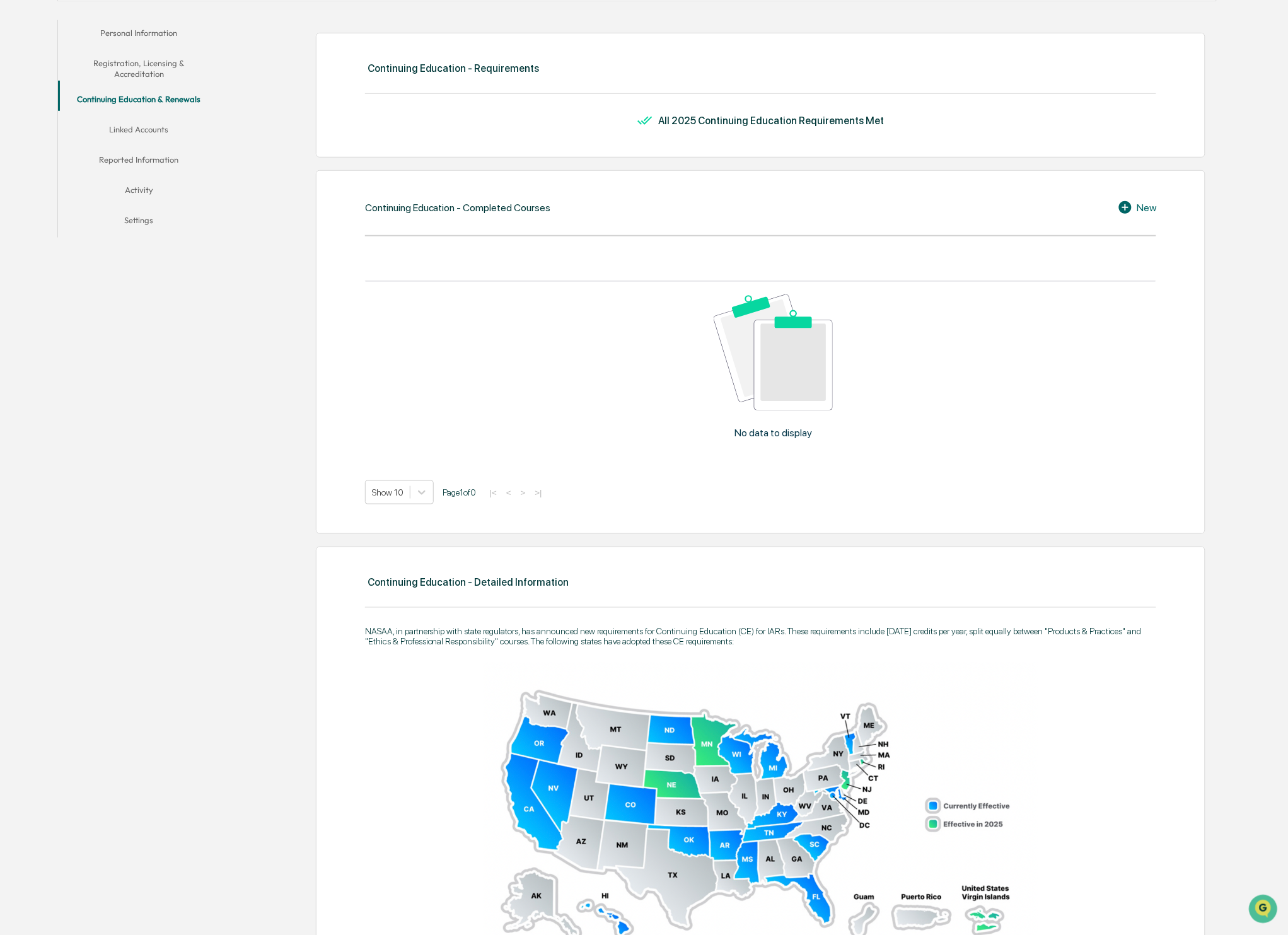
scroll to position [162, 0]
